Goal: Information Seeking & Learning: Learn about a topic

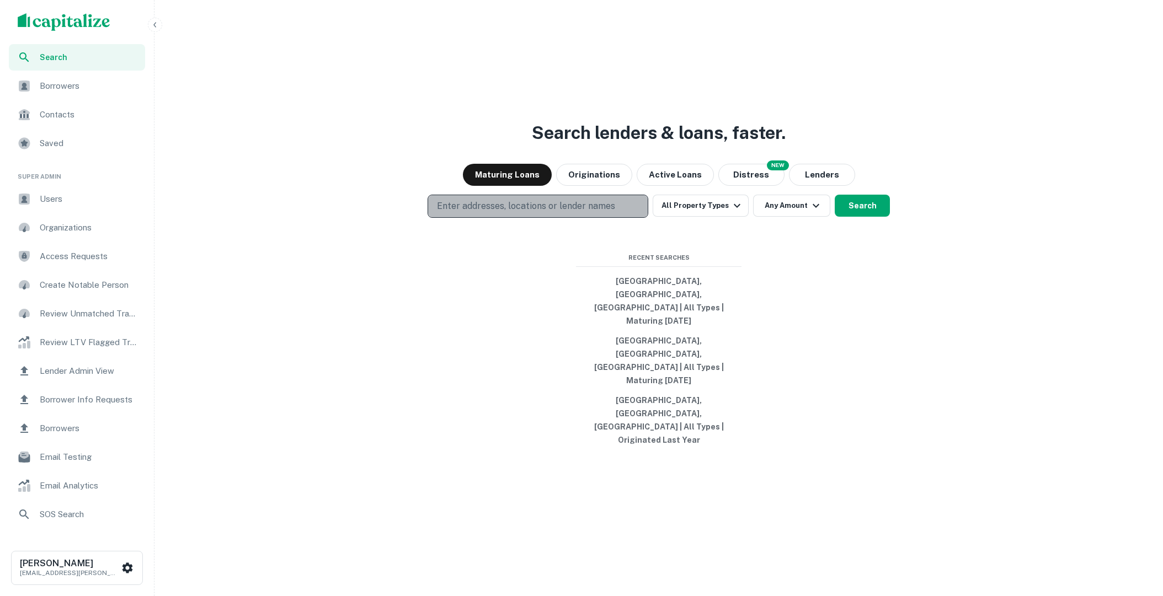
click at [589, 213] on p "Enter addresses, locations or lender names" at bounding box center [526, 206] width 178 height 13
type input "********"
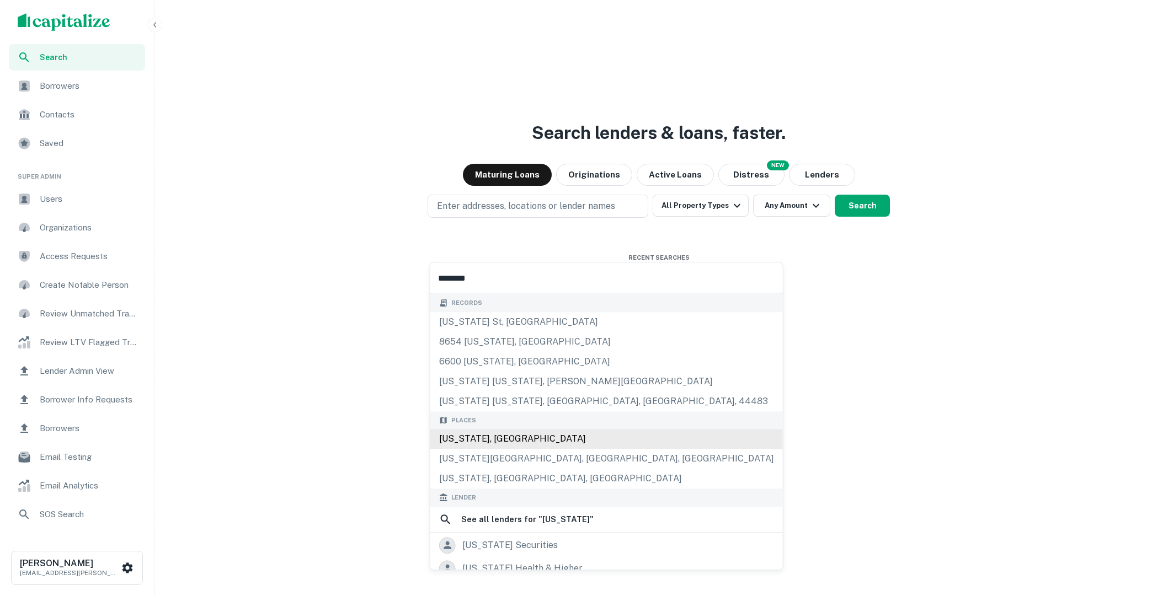
click at [522, 434] on div "[US_STATE], [GEOGRAPHIC_DATA]" at bounding box center [606, 439] width 353 height 20
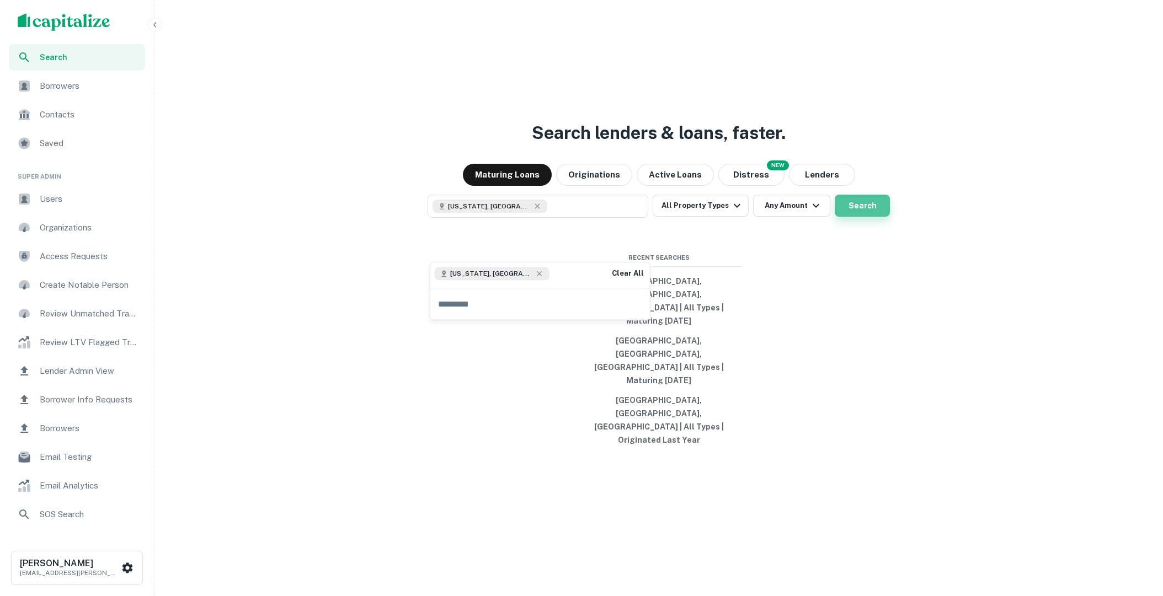
click at [852, 217] on button "Search" at bounding box center [862, 206] width 55 height 22
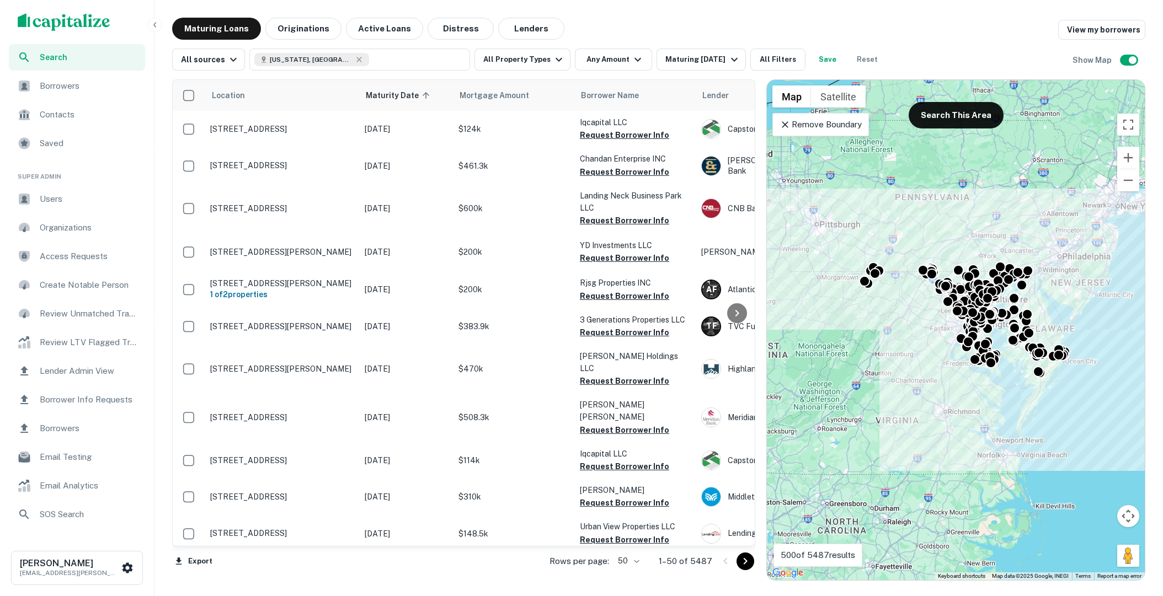
click at [92, 56] on span "Search" at bounding box center [89, 57] width 99 height 12
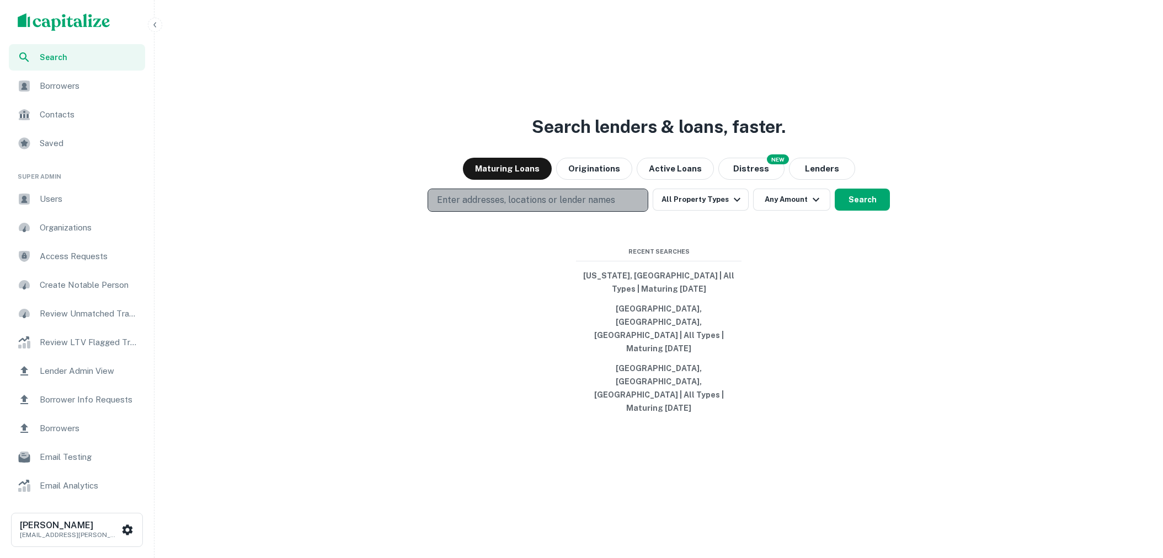
click at [597, 207] on p "Enter addresses, locations or lender names" at bounding box center [526, 200] width 178 height 13
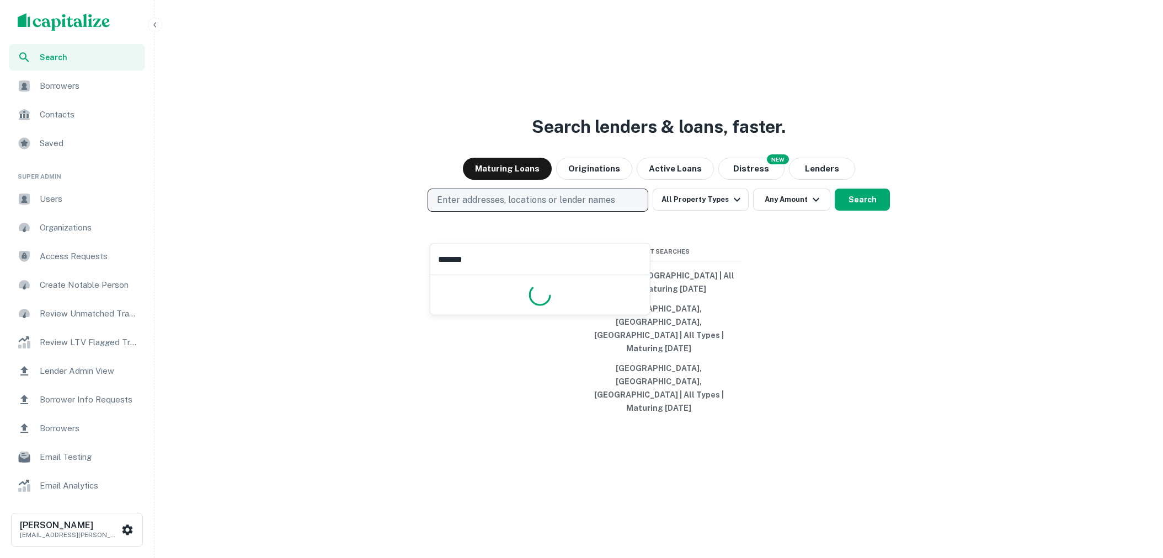
type input "********"
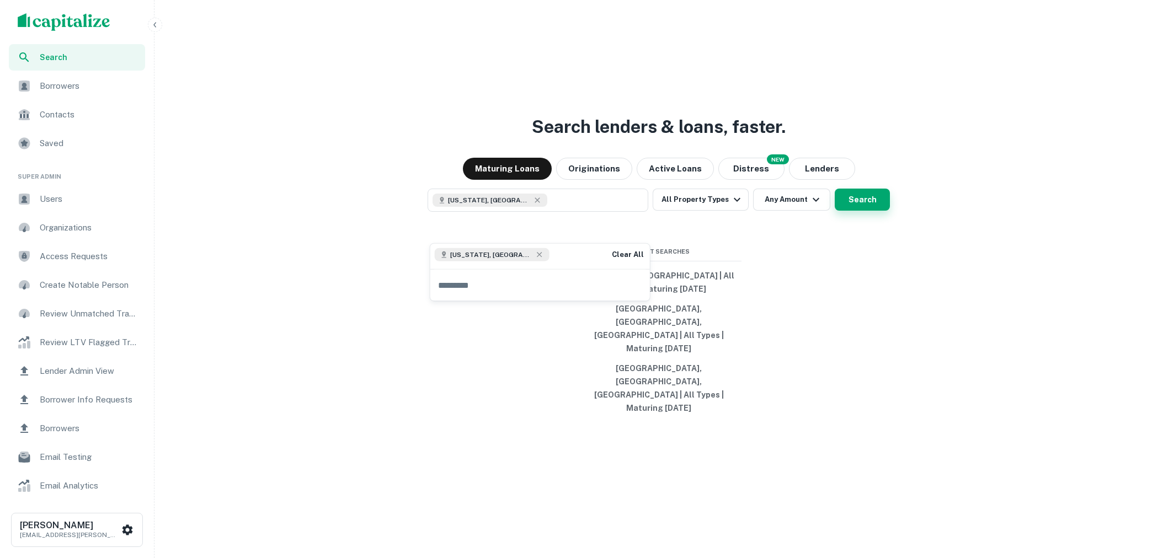
click at [850, 211] on button "Search" at bounding box center [862, 200] width 55 height 22
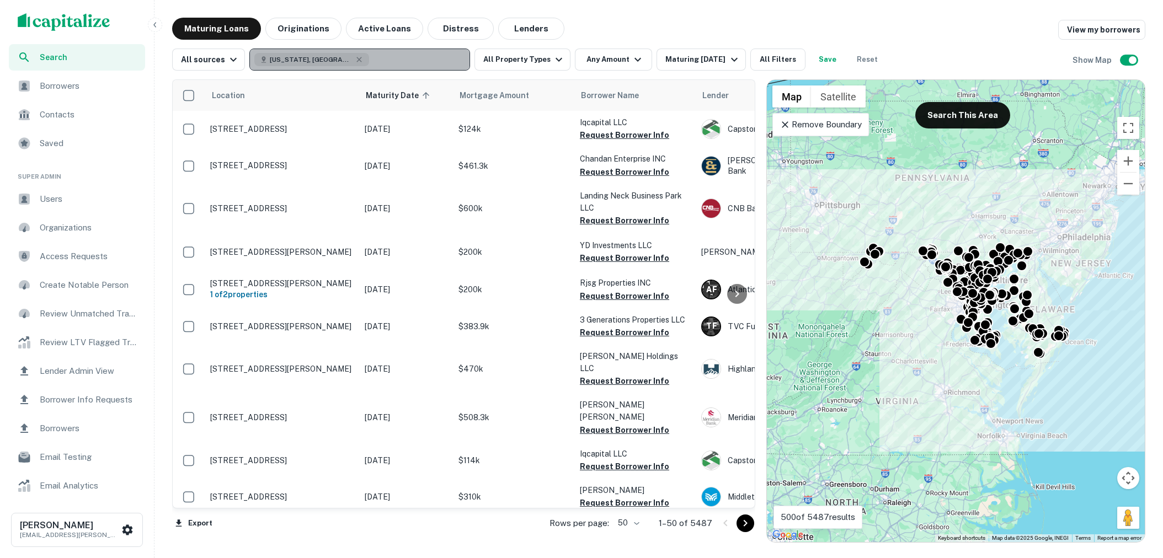
click at [409, 62] on button "[US_STATE], [GEOGRAPHIC_DATA]" at bounding box center [359, 60] width 221 height 22
click at [355, 59] on icon "button" at bounding box center [359, 59] width 9 height 9
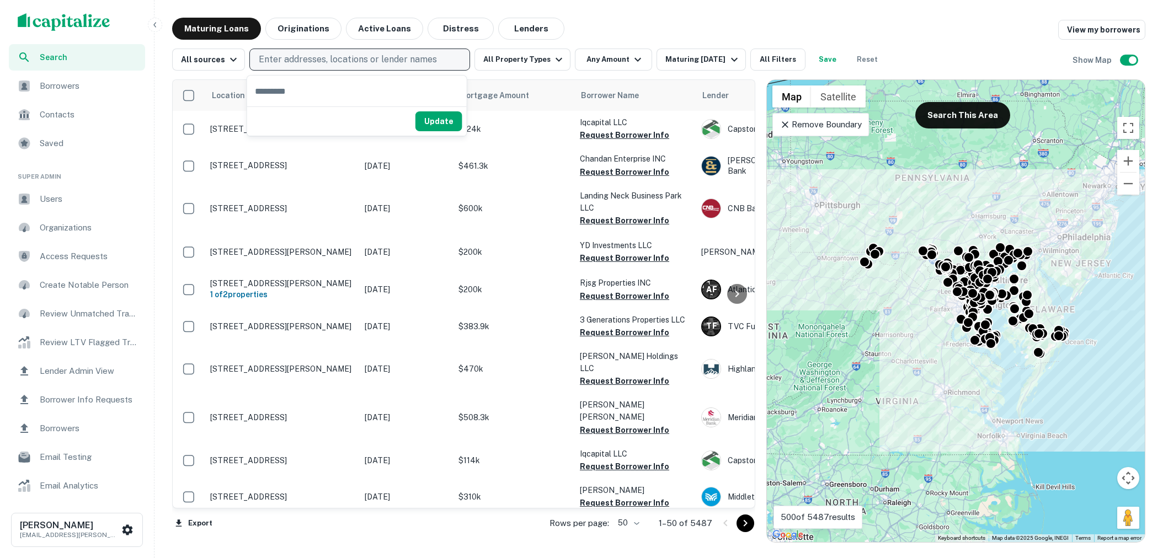
click at [323, 59] on p "Enter addresses, locations or lender names" at bounding box center [348, 59] width 178 height 13
click at [322, 59] on p "Enter addresses, locations or lender names" at bounding box center [348, 59] width 178 height 13
type input "*******"
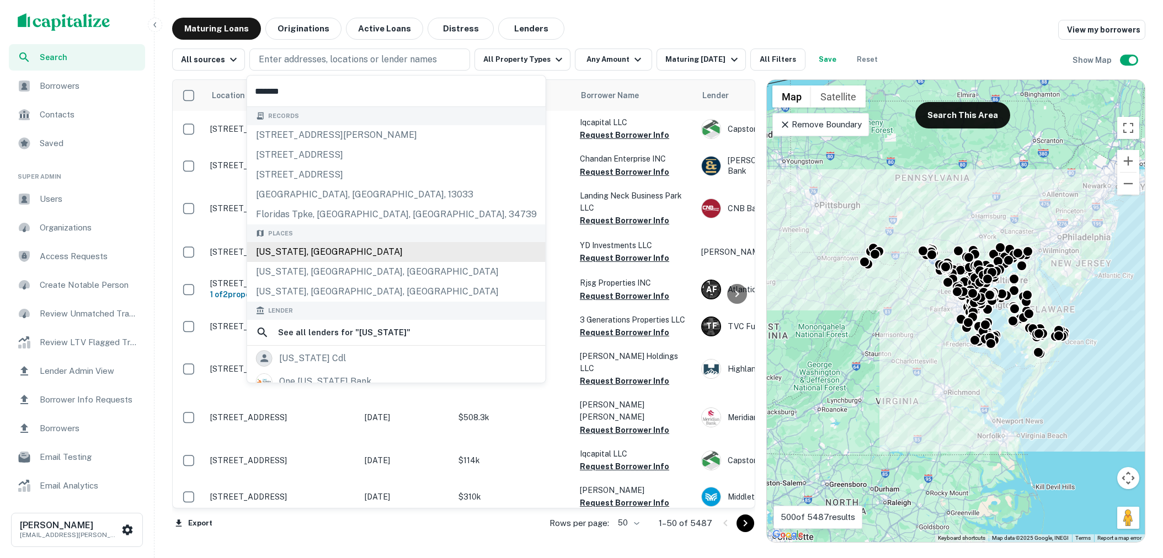
click at [341, 249] on div "Florida, USA" at bounding box center [396, 252] width 298 height 20
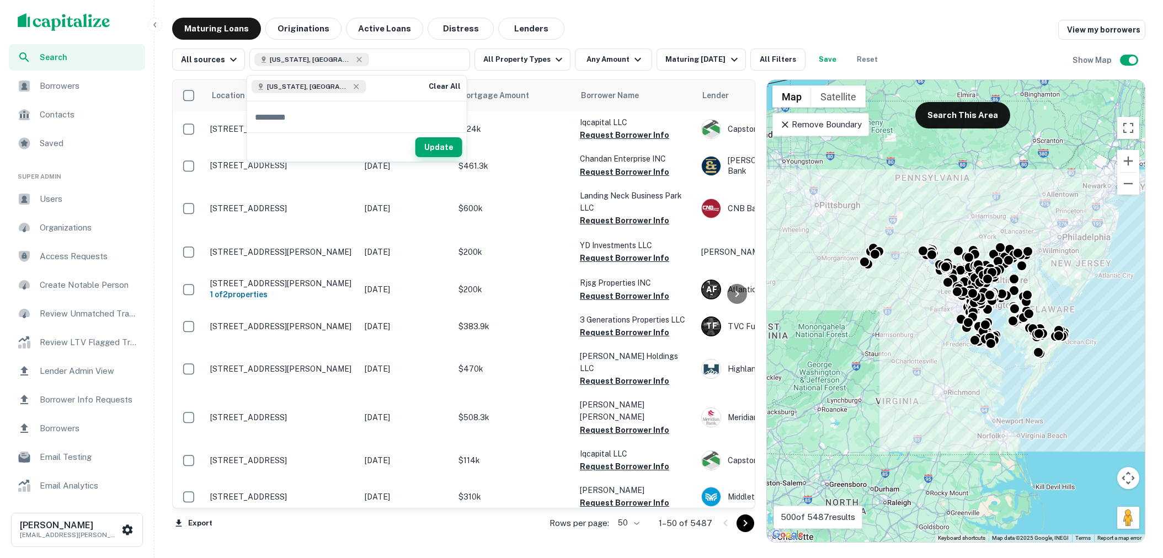
click at [446, 148] on button "Update" at bounding box center [438, 147] width 47 height 20
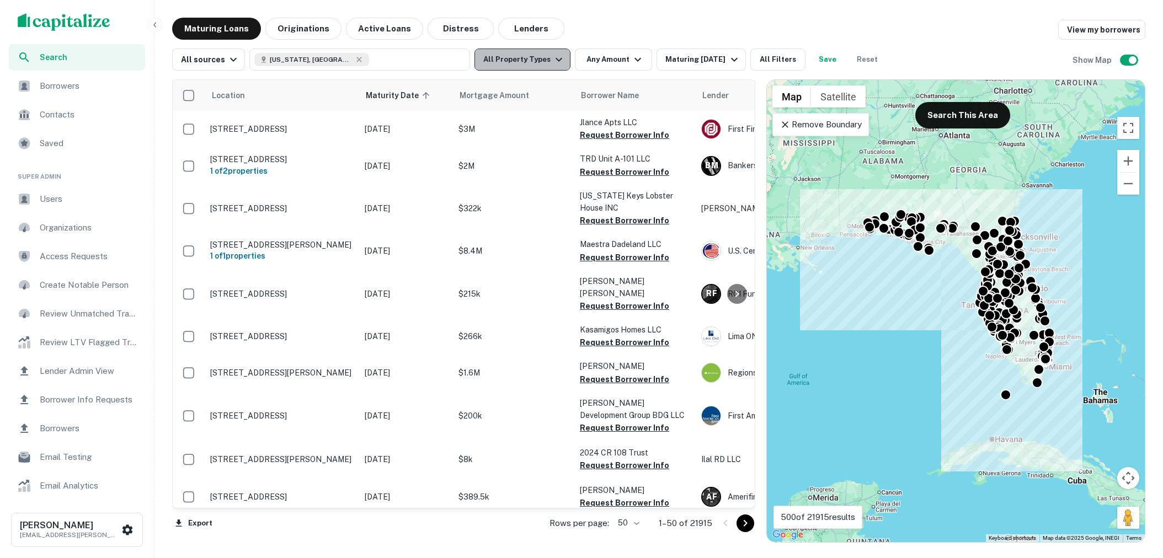
click at [552, 61] on icon "button" at bounding box center [558, 59] width 13 height 13
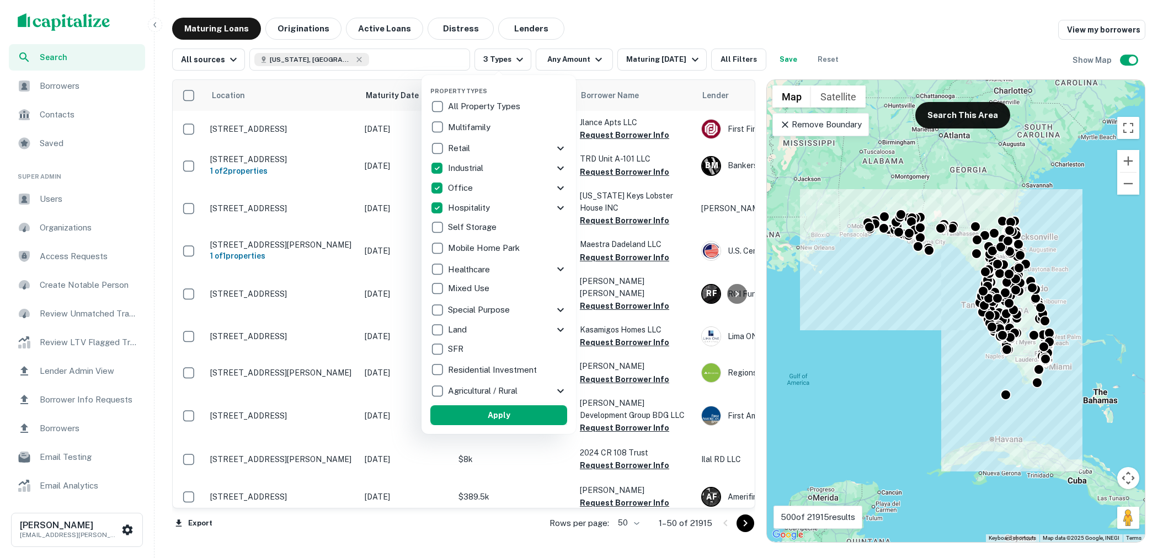
click at [495, 415] on button "Apply" at bounding box center [498, 415] width 137 height 20
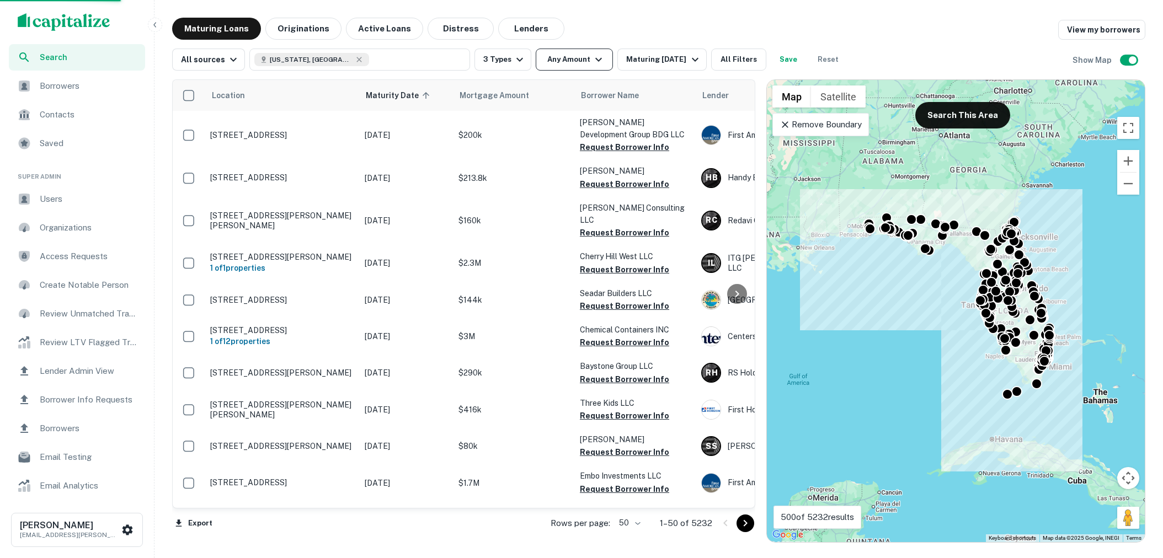
click at [596, 66] on button "Any Amount" at bounding box center [574, 60] width 77 height 22
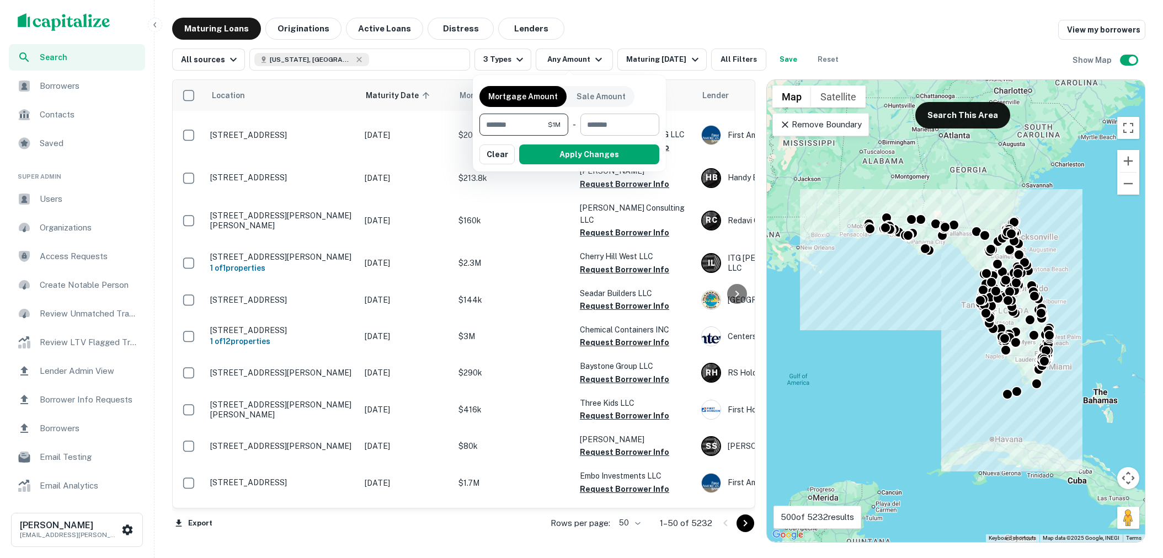
type input "*******"
click at [594, 122] on input "number" at bounding box center [615, 125] width 71 height 22
type input "********"
click at [593, 150] on button "Apply Changes" at bounding box center [589, 155] width 140 height 20
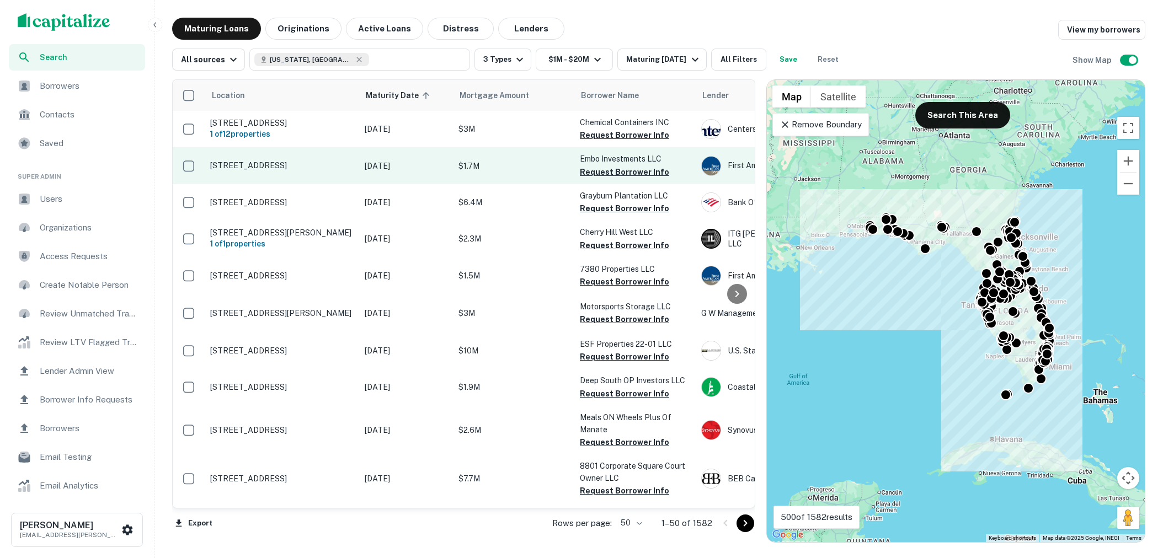
click at [306, 168] on p "2140 Nw 23rd Ave Miami, FL 33142" at bounding box center [281, 166] width 143 height 10
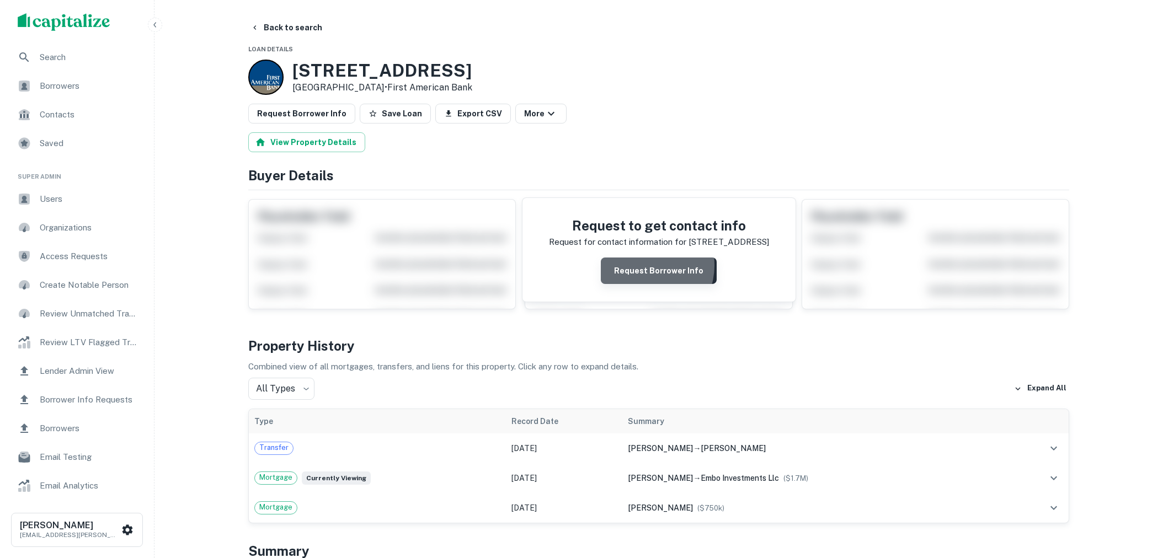
click at [644, 264] on button "Request Borrower Info" at bounding box center [659, 271] width 116 height 26
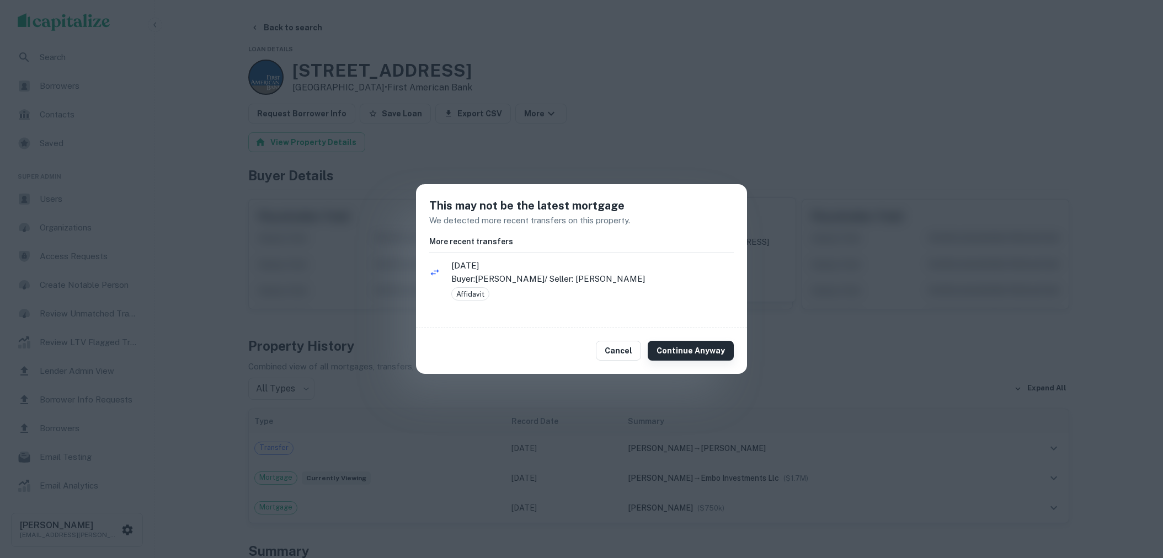
click at [679, 346] on button "Continue Anyway" at bounding box center [691, 351] width 86 height 20
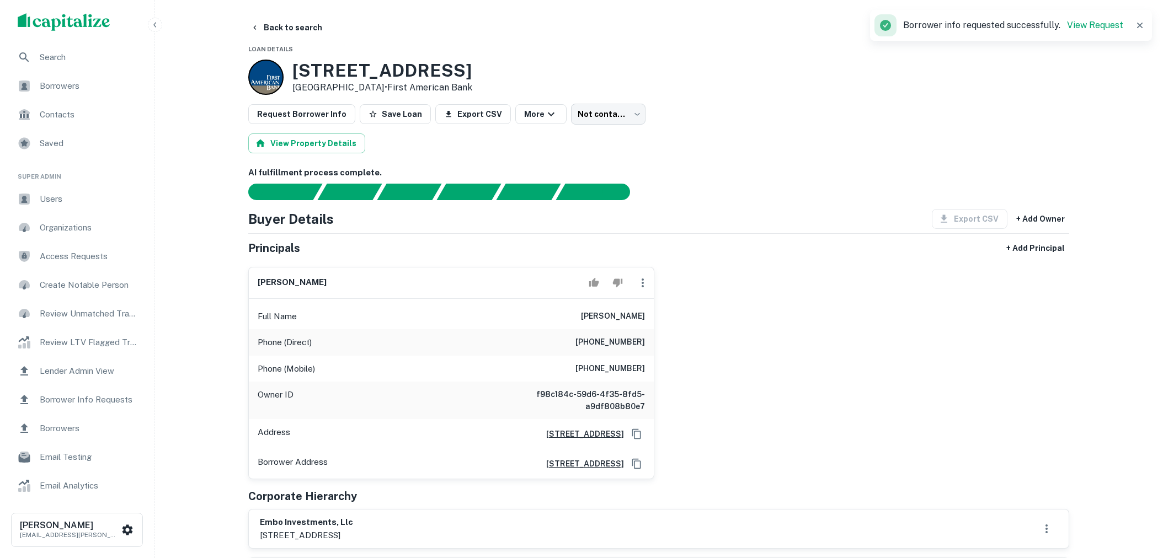
scroll to position [73, 0]
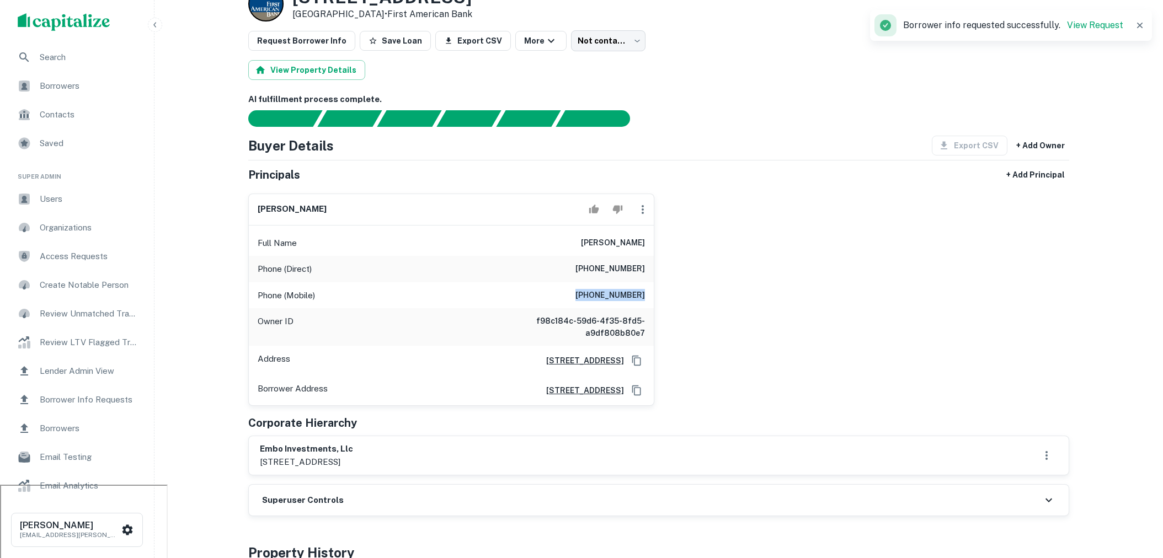
drag, startPoint x: 585, startPoint y: 291, endPoint x: 656, endPoint y: 290, distance: 71.2
click at [656, 290] on div "arsenio viera Full Name arsenio viera Phone (Direct) (305) 324-1811 Phone (Mobi…" at bounding box center [654, 296] width 830 height 222
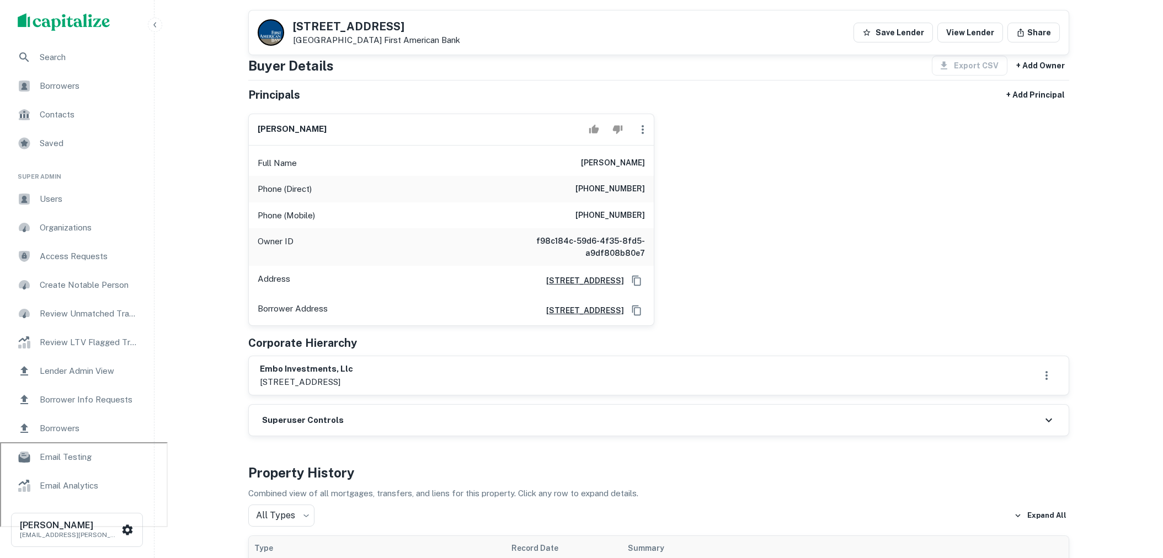
scroll to position [0, 0]
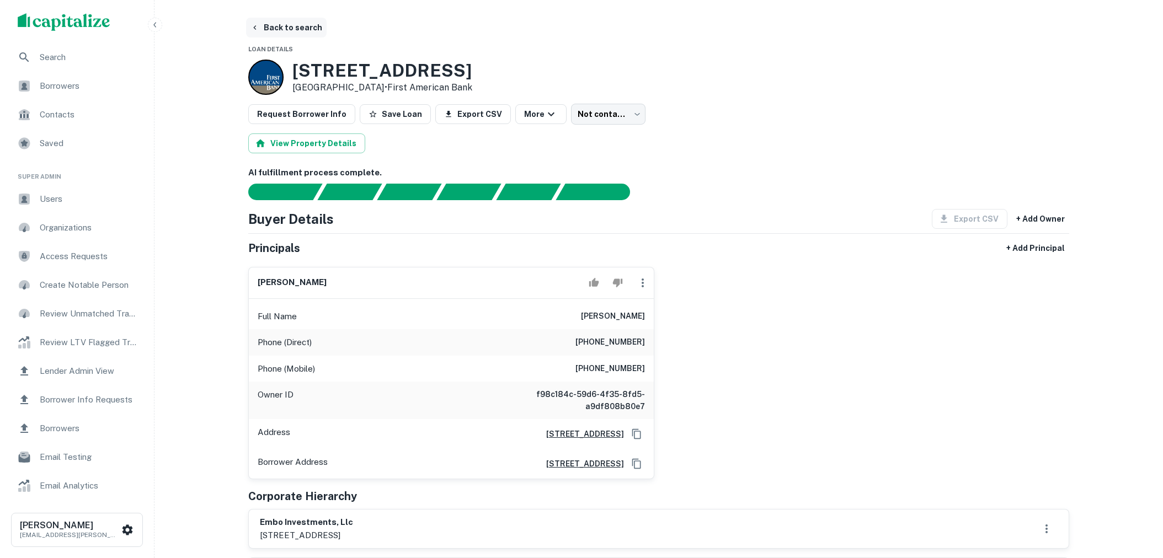
click at [298, 30] on button "Back to search" at bounding box center [286, 28] width 81 height 20
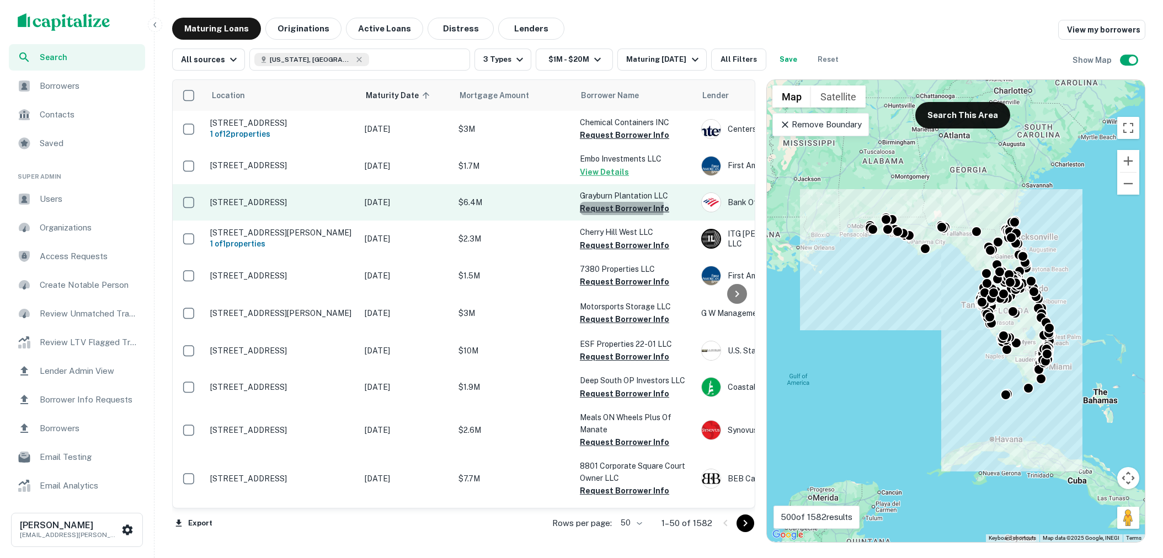
click at [610, 207] on button "Request Borrower Info" at bounding box center [624, 208] width 89 height 13
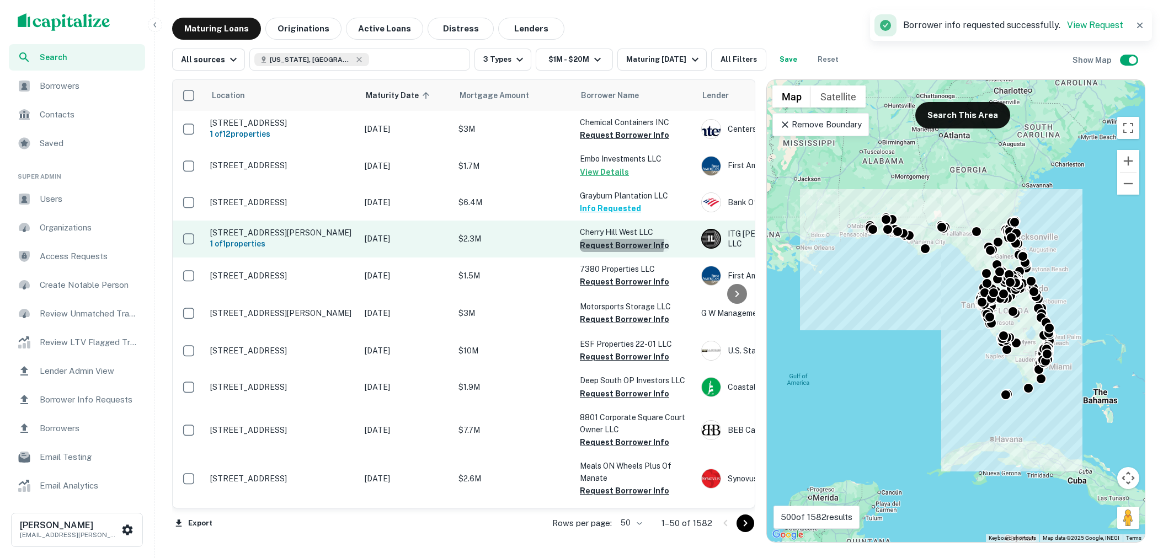
click at [618, 246] on button "Request Borrower Info" at bounding box center [624, 245] width 89 height 13
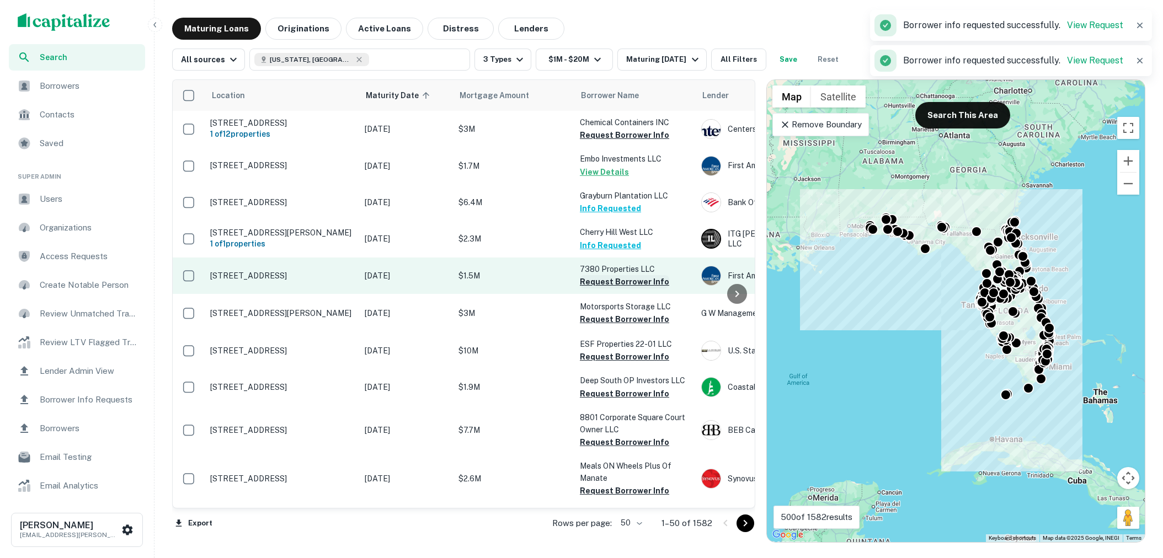
click at [618, 284] on button "Request Borrower Info" at bounding box center [624, 281] width 89 height 13
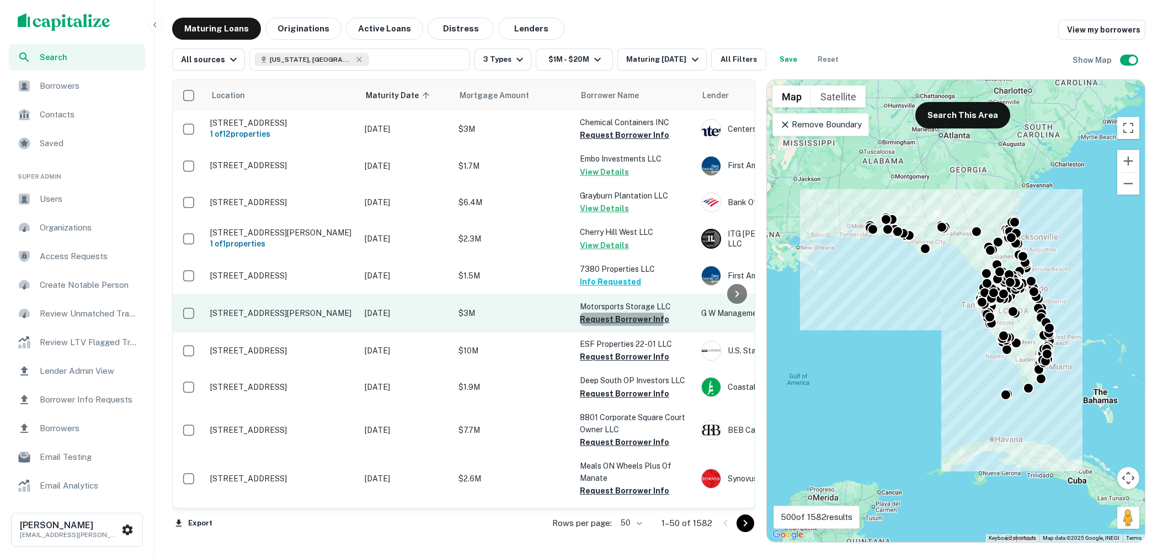
click at [615, 324] on button "Request Borrower Info" at bounding box center [624, 319] width 89 height 13
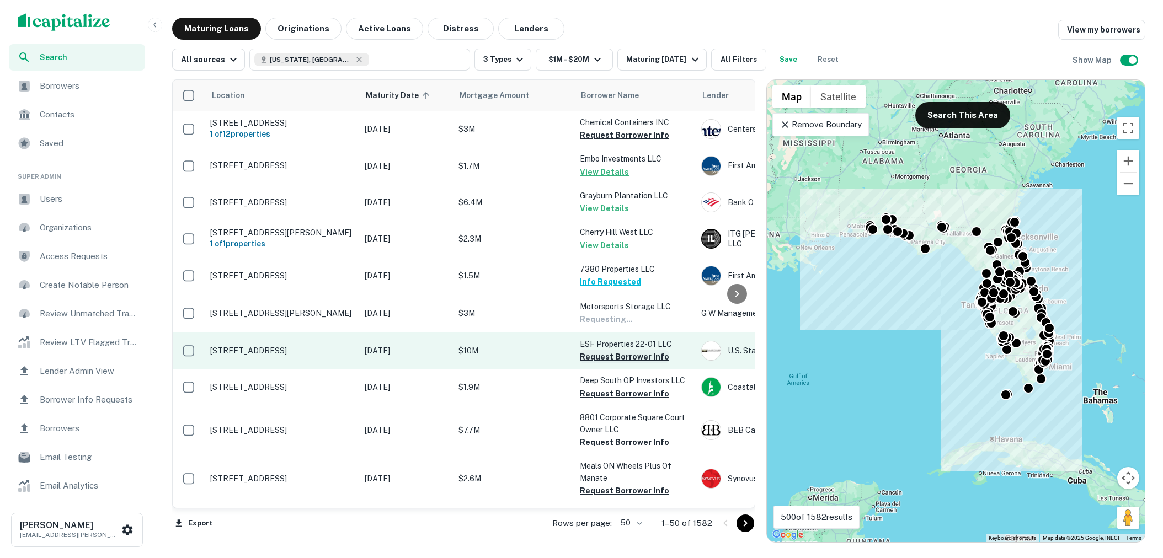
click at [619, 361] on button "Request Borrower Info" at bounding box center [624, 356] width 89 height 13
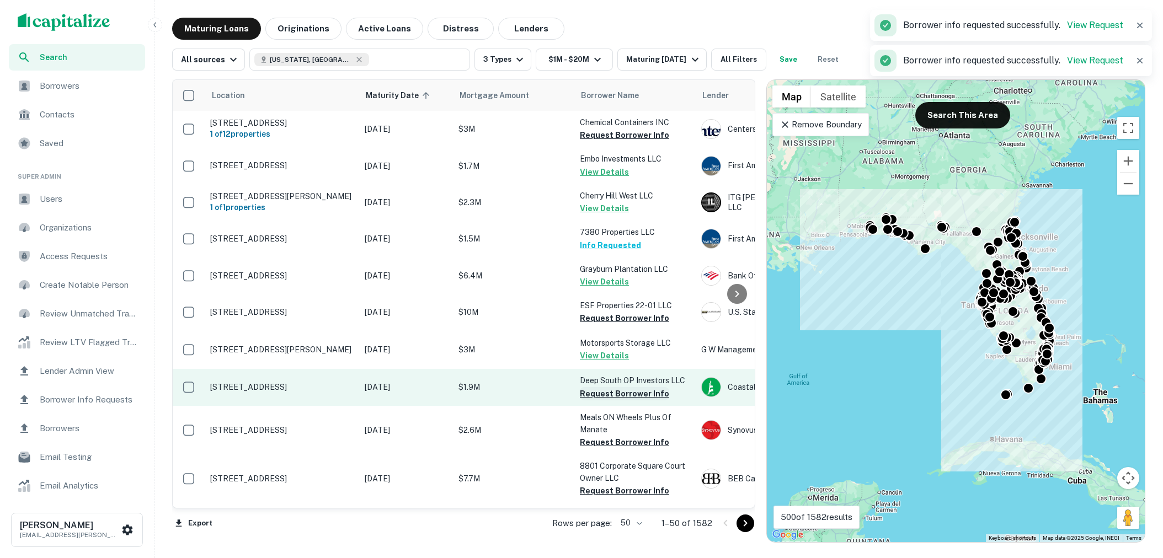
click at [613, 401] on button "Request Borrower Info" at bounding box center [624, 393] width 89 height 13
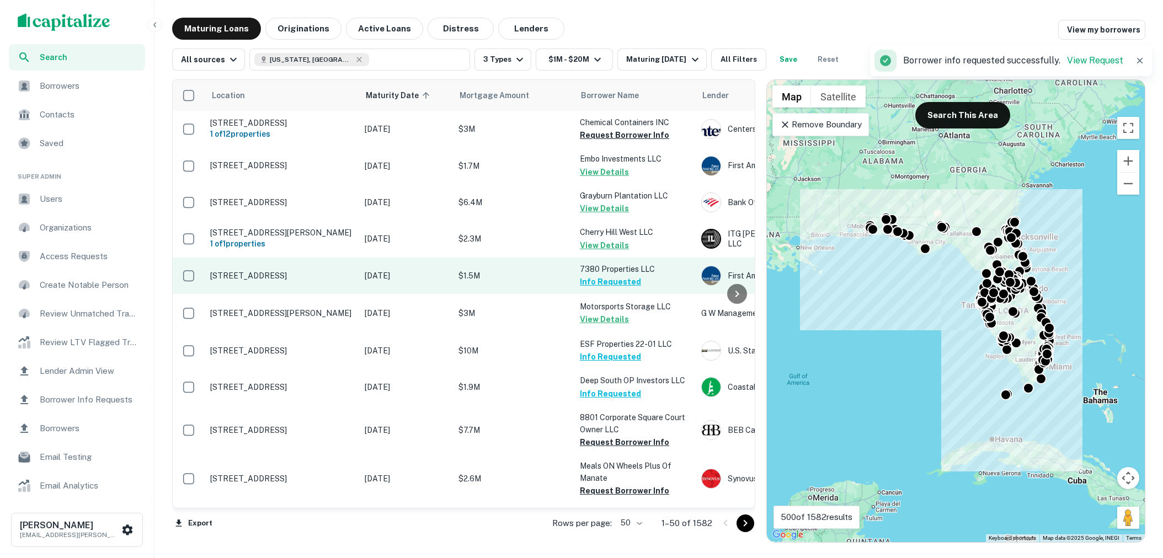
click at [530, 281] on p "$1.5M" at bounding box center [513, 276] width 110 height 12
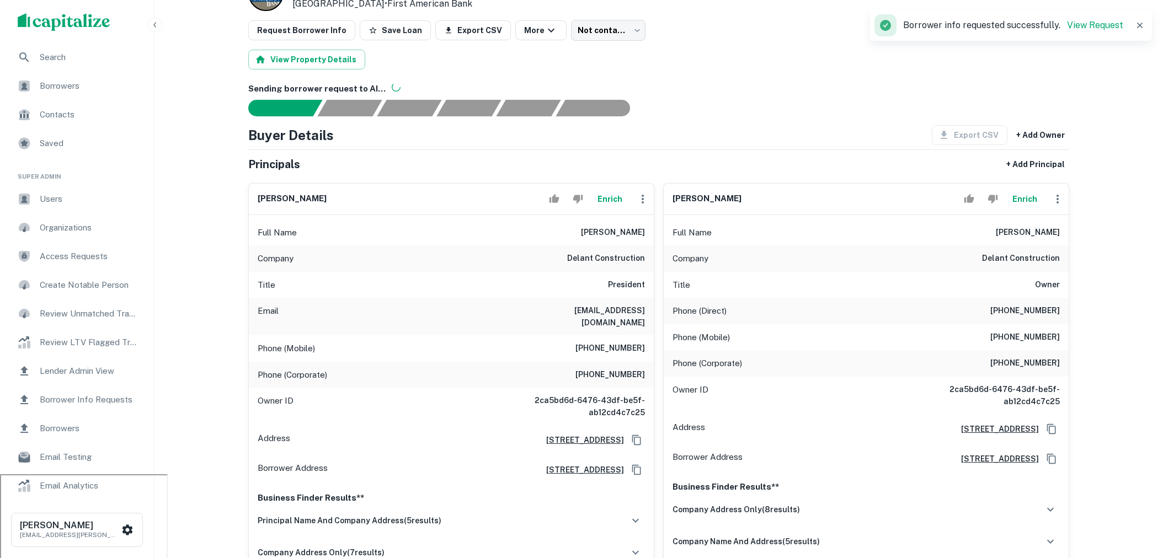
scroll to position [87, 0]
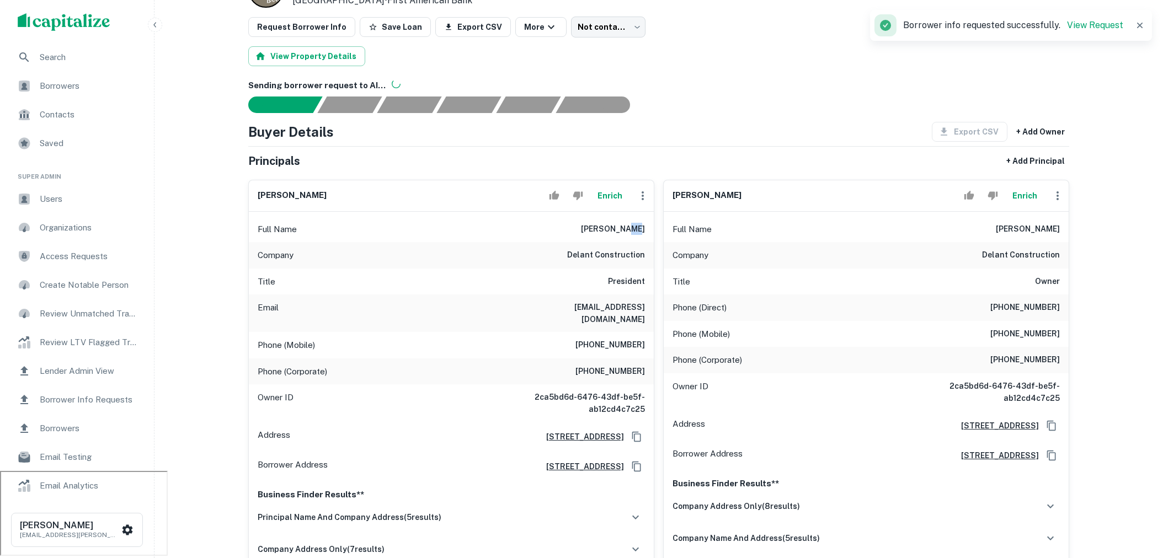
drag, startPoint x: 597, startPoint y: 233, endPoint x: 636, endPoint y: 228, distance: 38.4
click at [636, 228] on h6 "john delgado" at bounding box center [613, 229] width 64 height 13
click at [600, 229] on h6 "john delgado" at bounding box center [613, 229] width 64 height 13
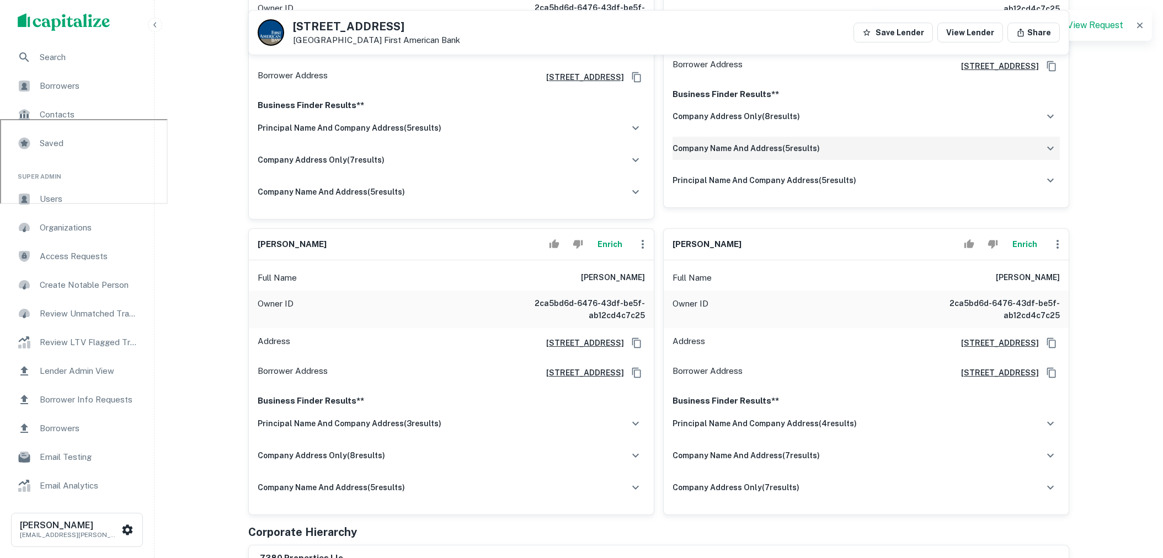
scroll to position [236, 0]
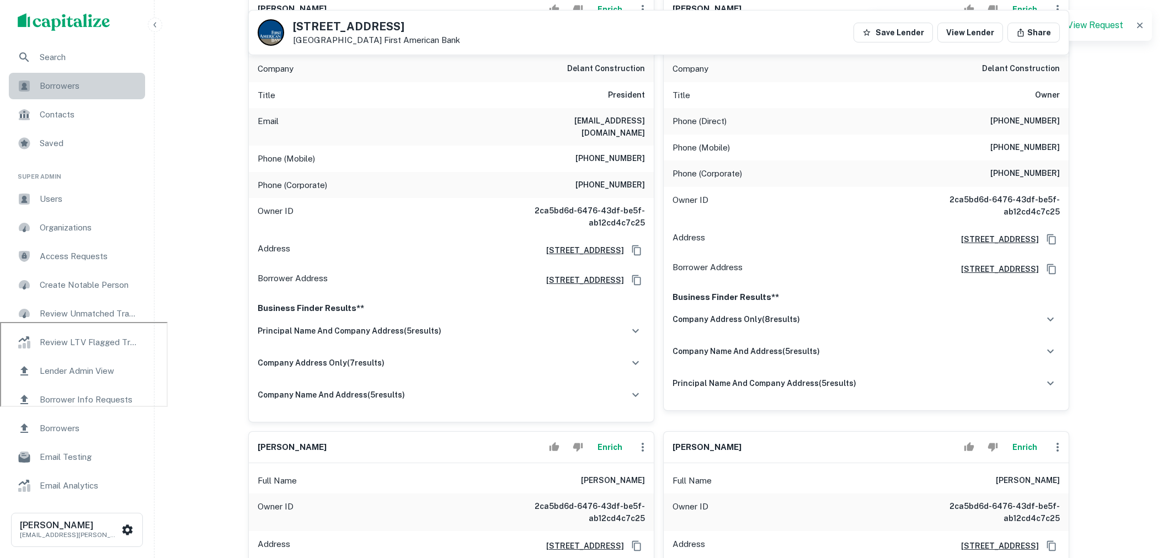
click at [57, 88] on span "Borrowers" at bounding box center [89, 85] width 99 height 13
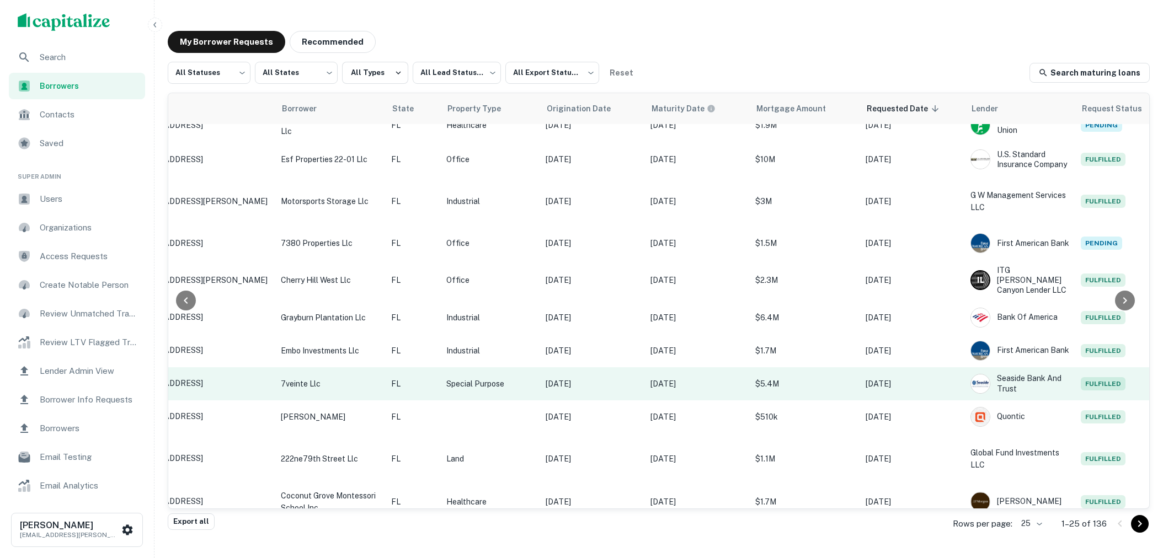
scroll to position [0, 179]
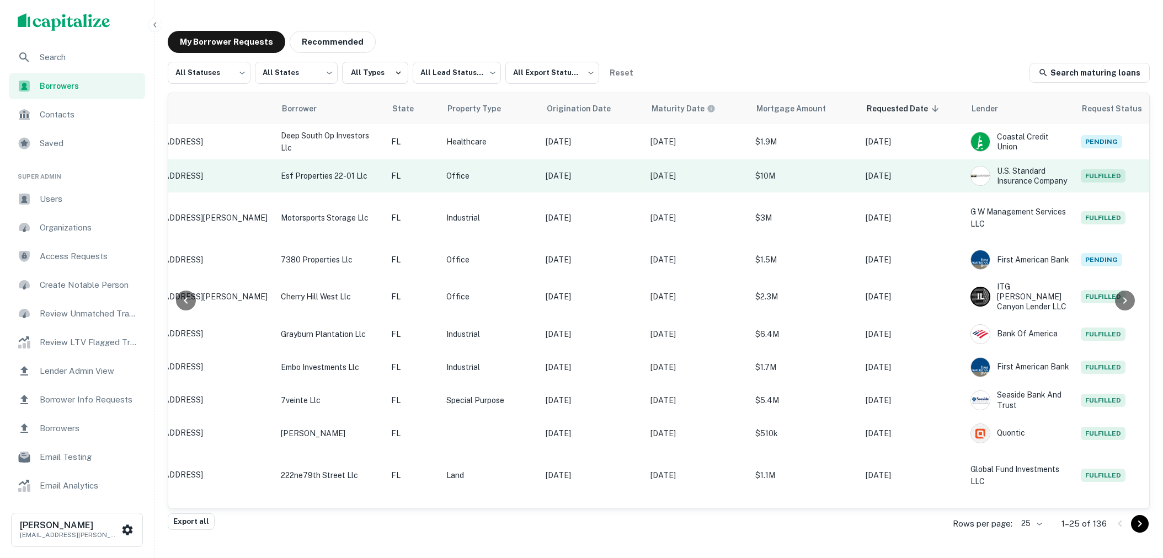
click at [821, 179] on p "$10M" at bounding box center [804, 176] width 99 height 12
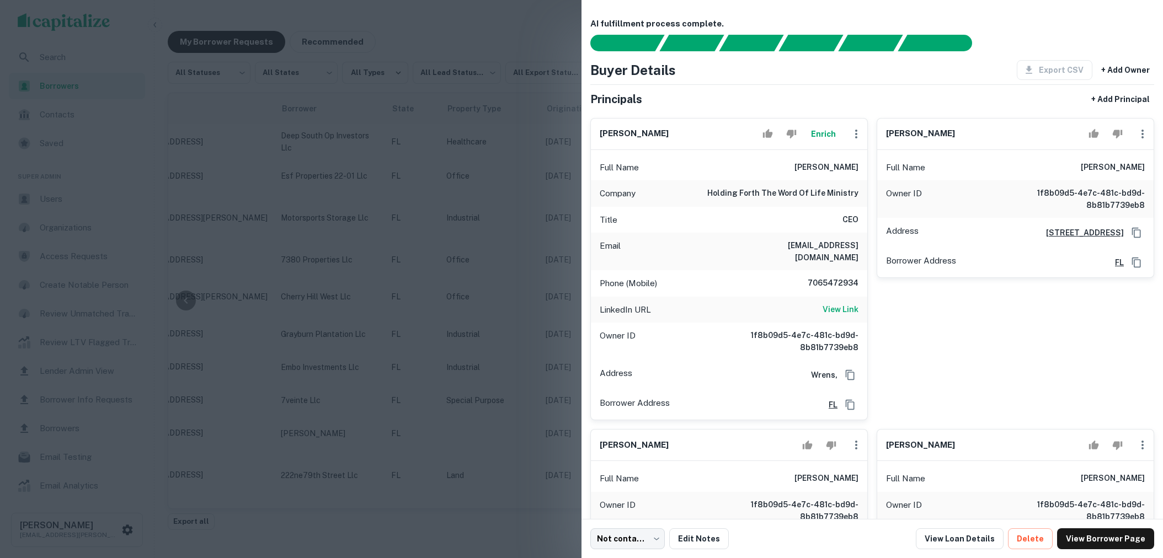
click at [435, 260] on div at bounding box center [581, 279] width 1163 height 558
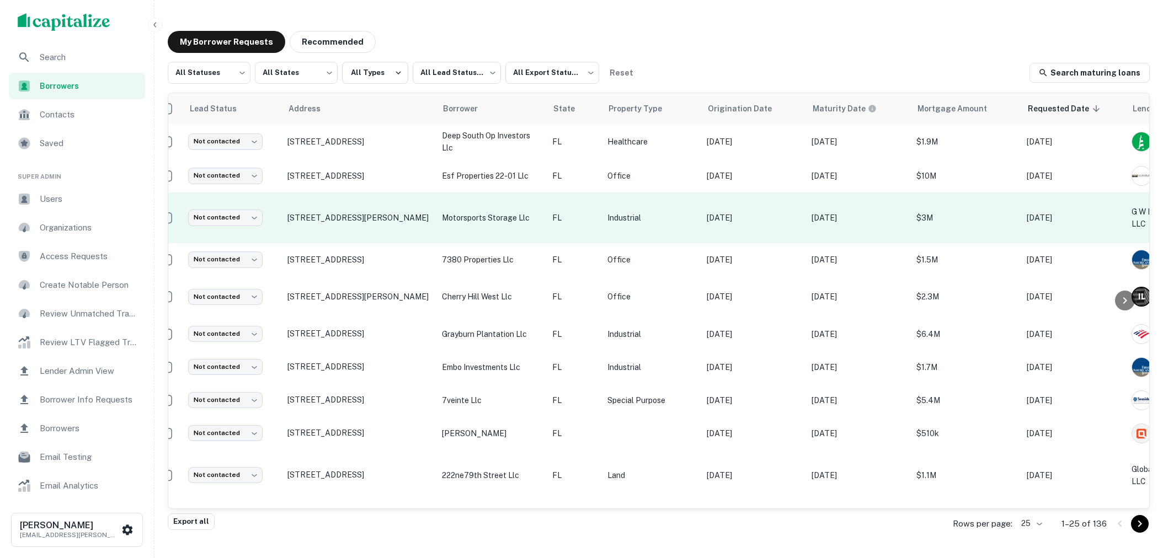
scroll to position [0, 0]
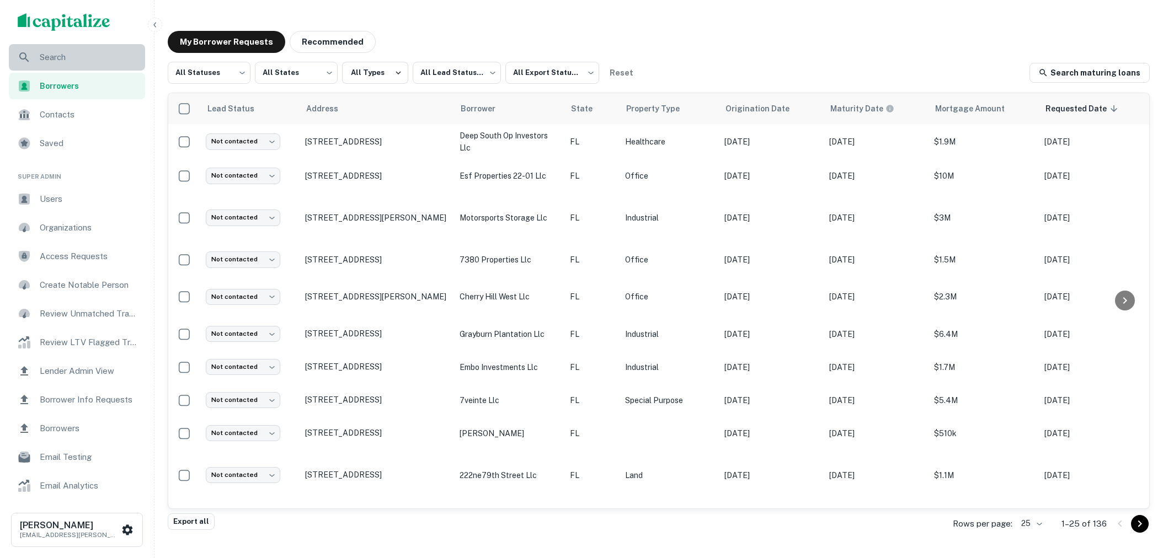
click at [70, 63] on span "Search" at bounding box center [89, 57] width 99 height 13
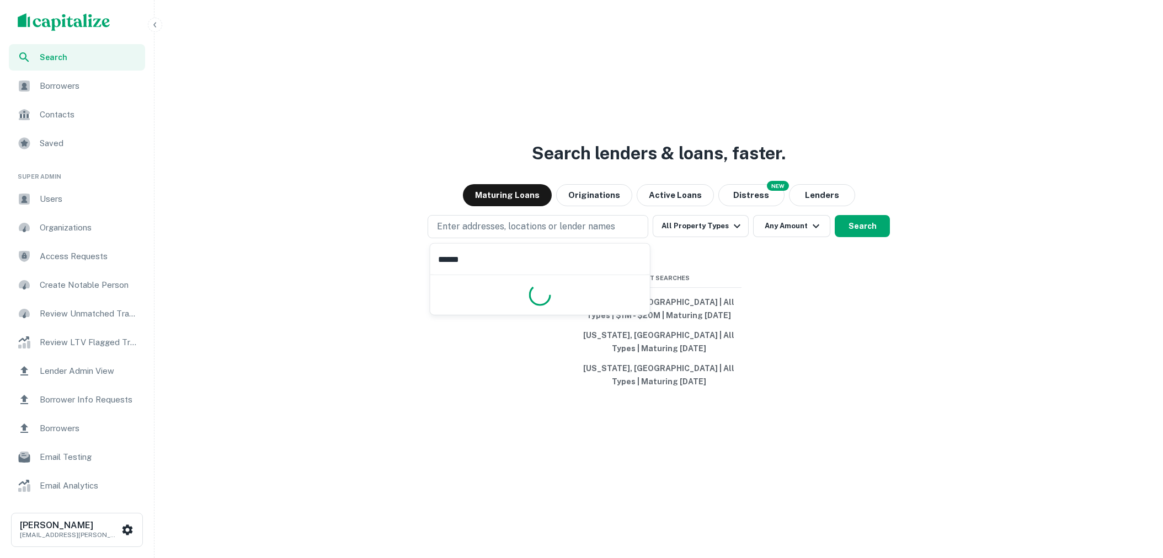
type input "*******"
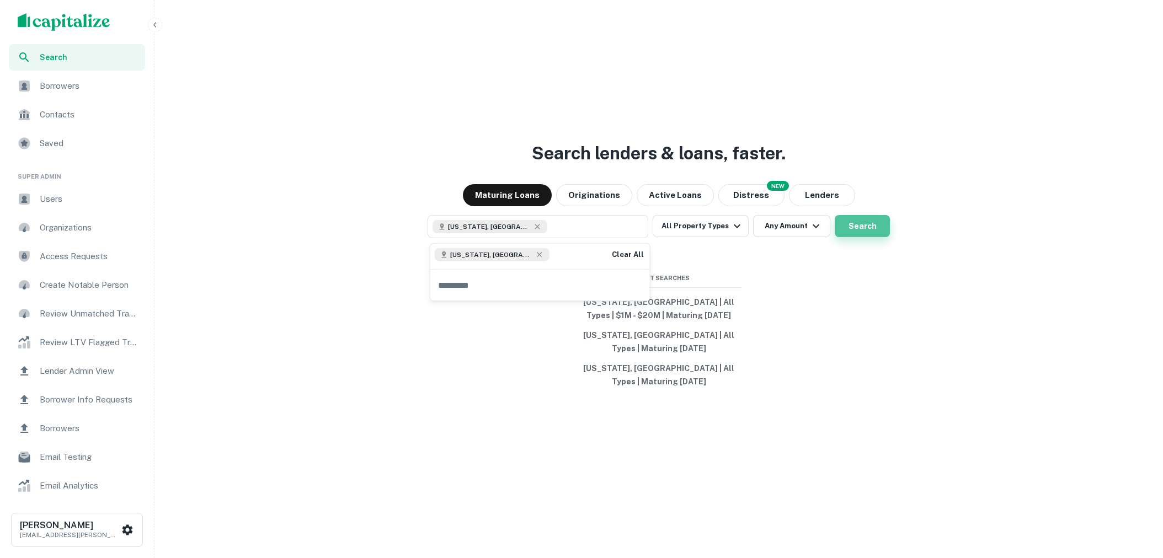
click at [850, 229] on button "Search" at bounding box center [862, 226] width 55 height 22
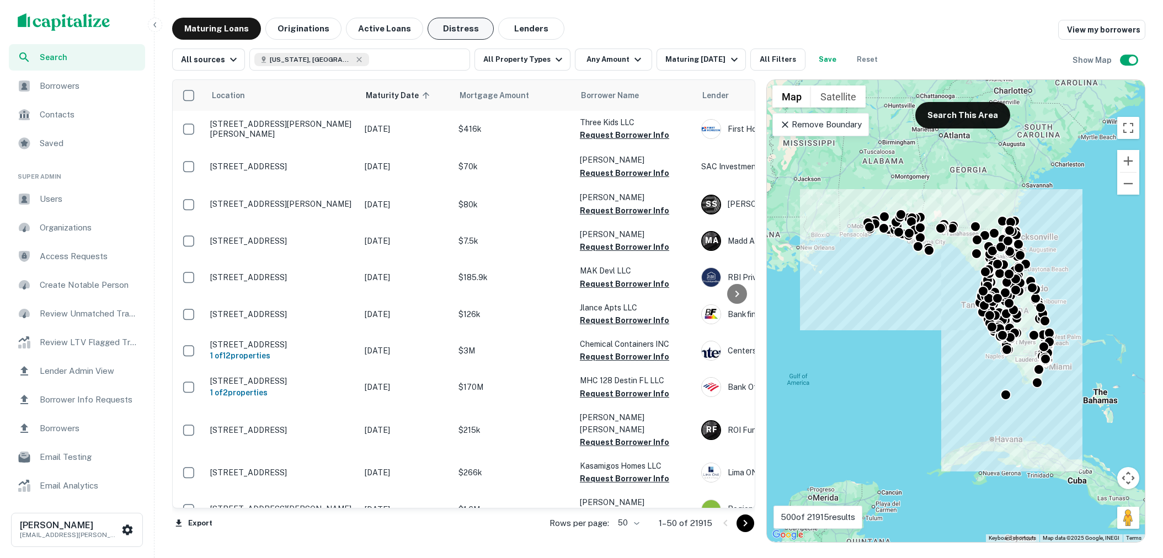
click at [450, 36] on button "Distress" at bounding box center [461, 29] width 66 height 22
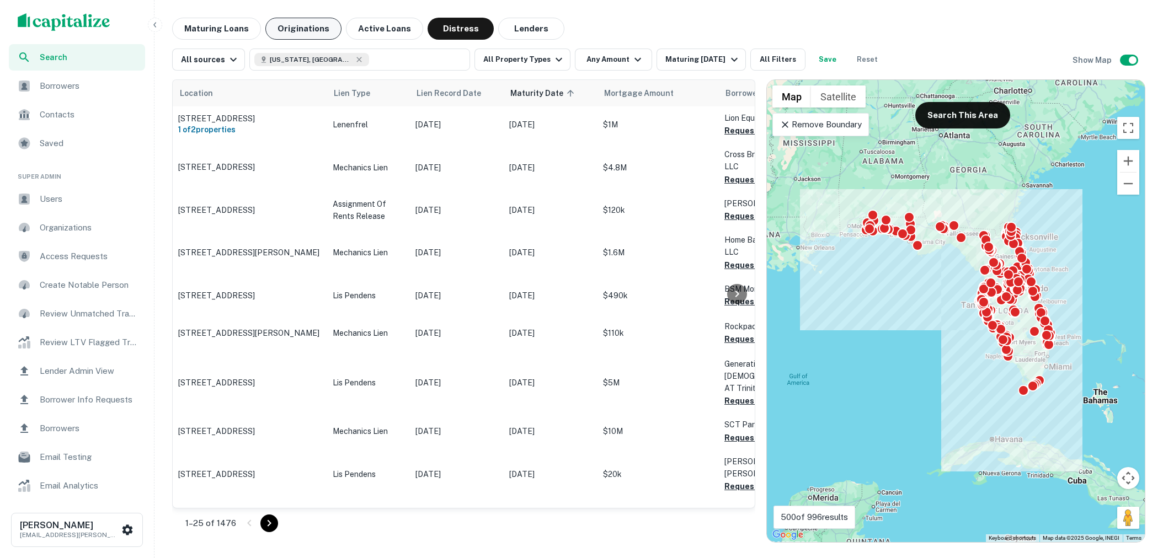
click at [300, 33] on button "Originations" at bounding box center [303, 29] width 76 height 22
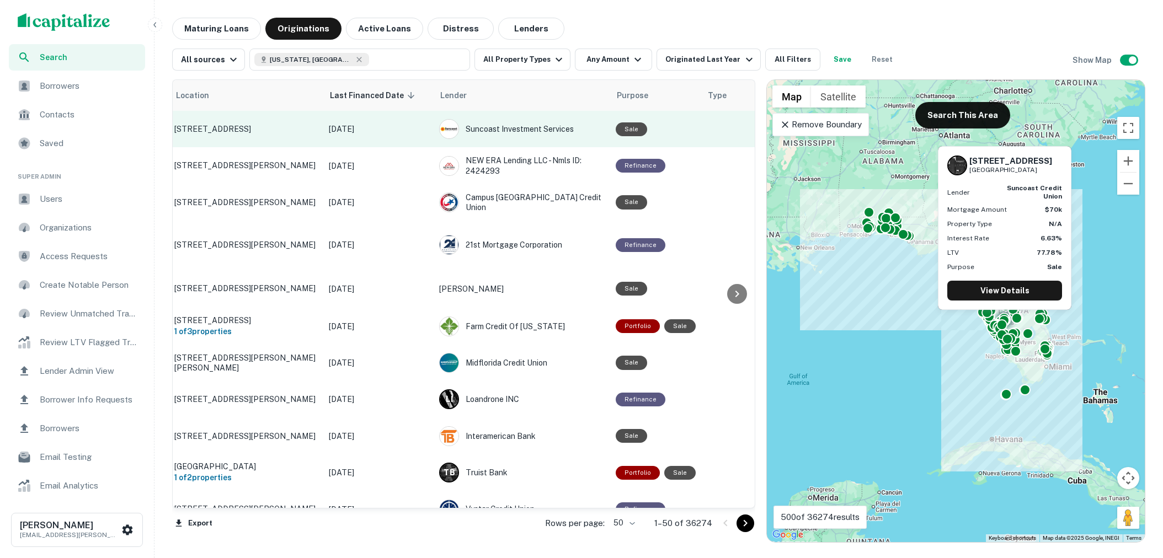
scroll to position [0, 20]
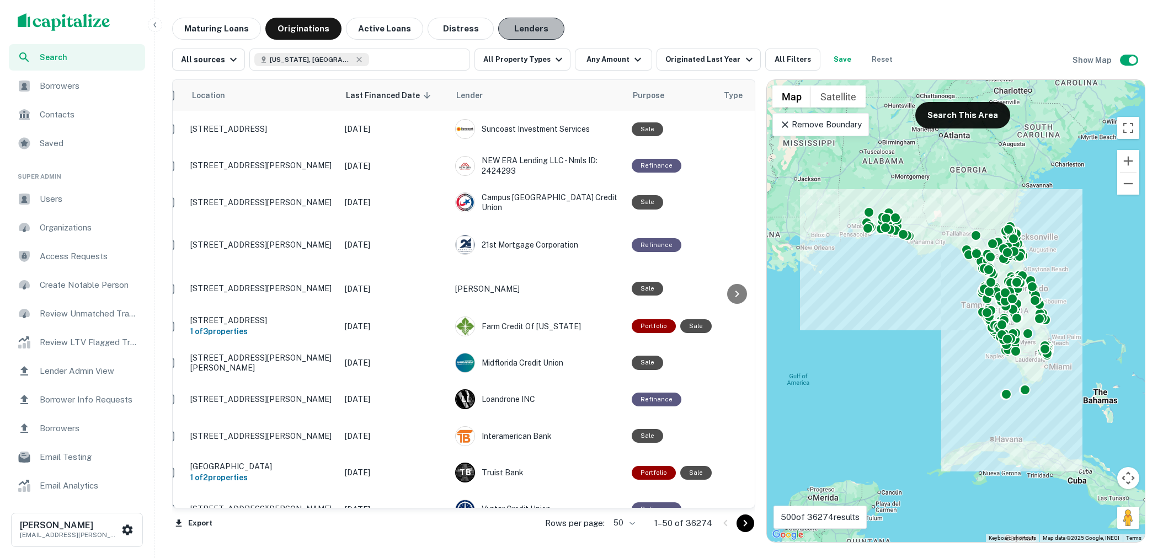
click at [519, 22] on button "Lenders" at bounding box center [531, 29] width 66 height 22
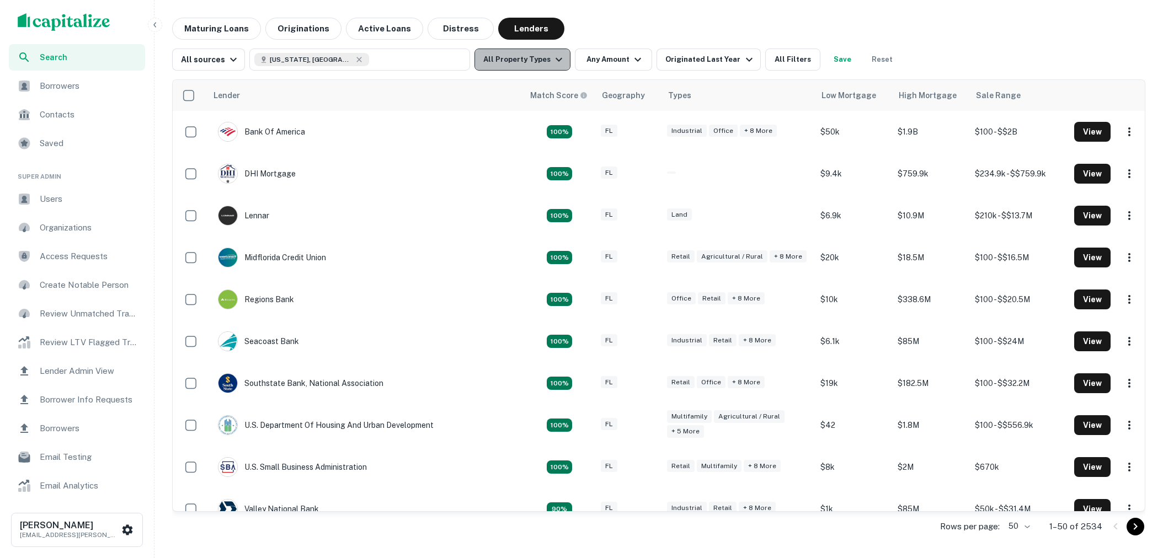
click at [552, 59] on icon "button" at bounding box center [558, 59] width 13 height 13
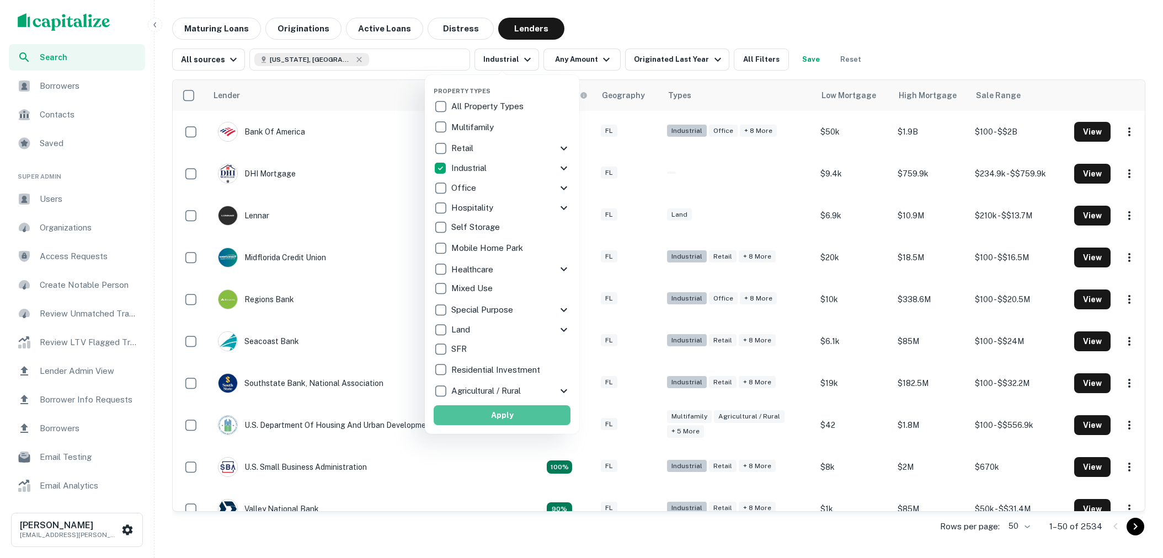
click at [508, 414] on button "Apply" at bounding box center [502, 415] width 137 height 20
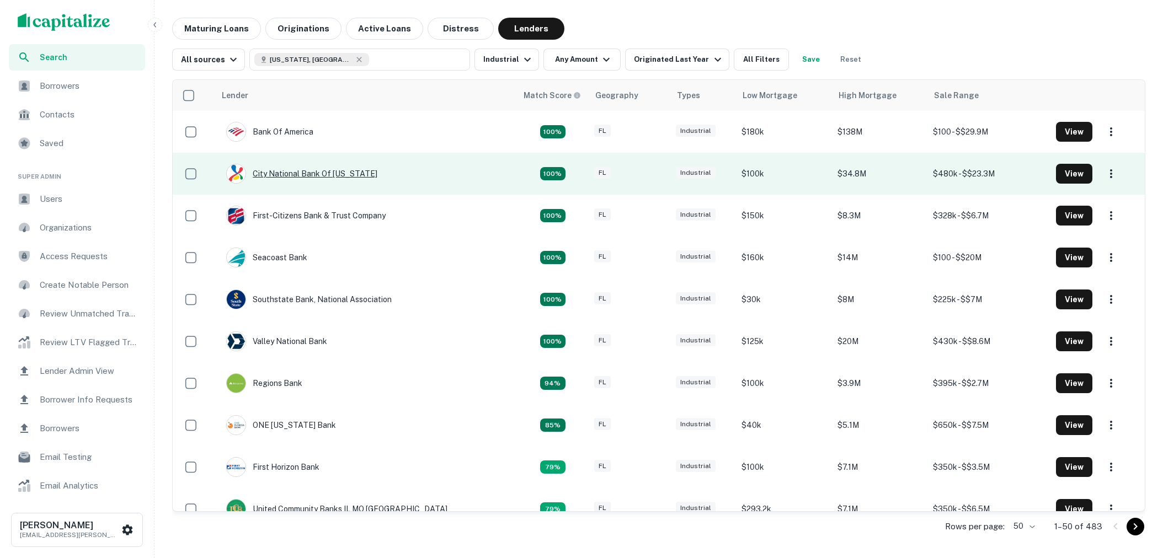
click at [323, 173] on div "City National Bank Of Florida" at bounding box center [301, 174] width 151 height 20
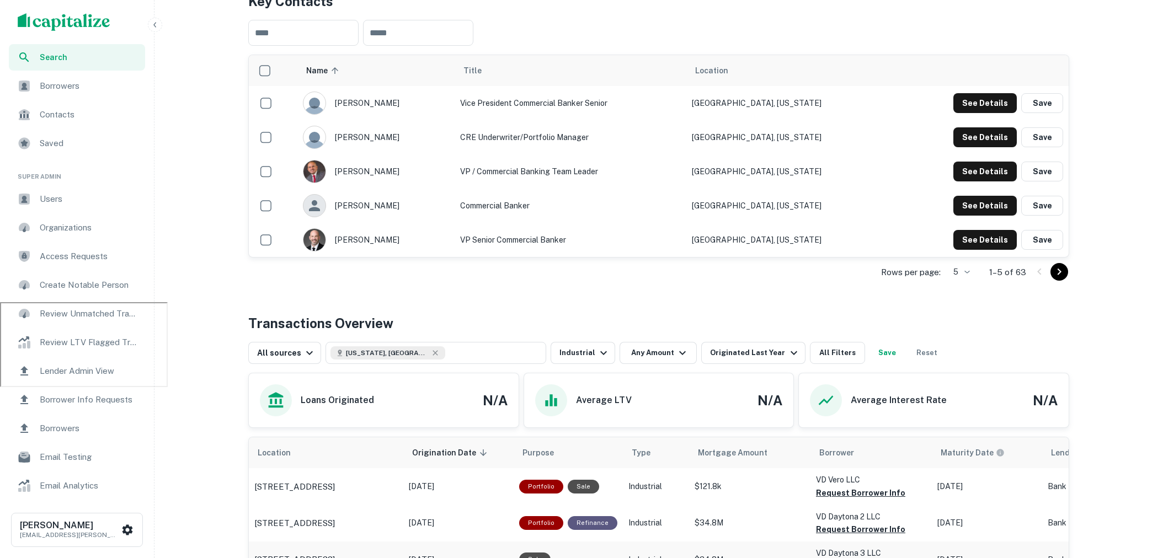
scroll to position [250, 0]
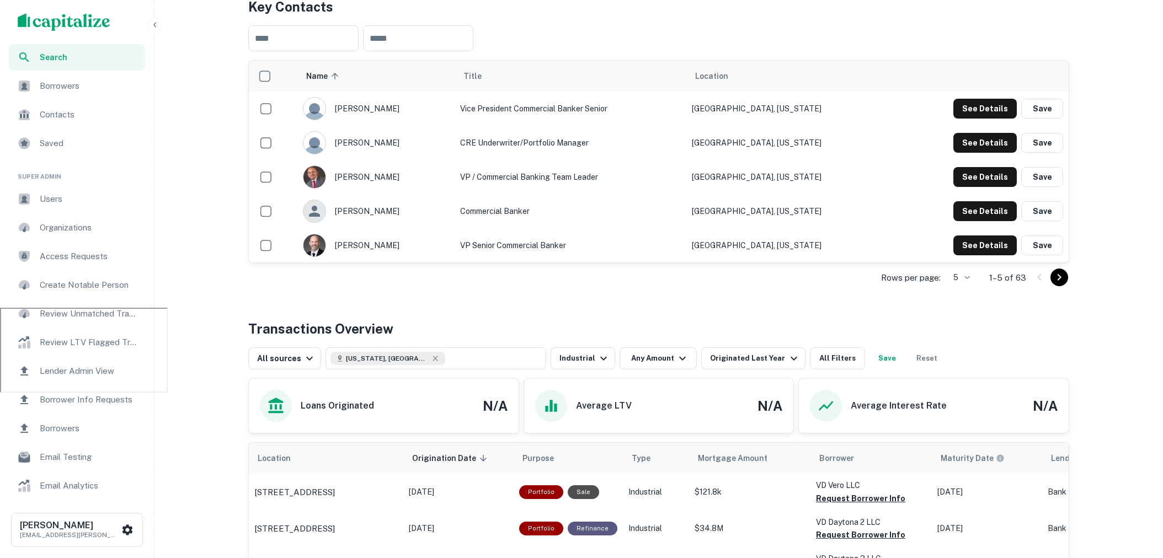
click at [87, 57] on span "Search" at bounding box center [89, 57] width 99 height 12
